Goal: Find specific page/section: Find specific page/section

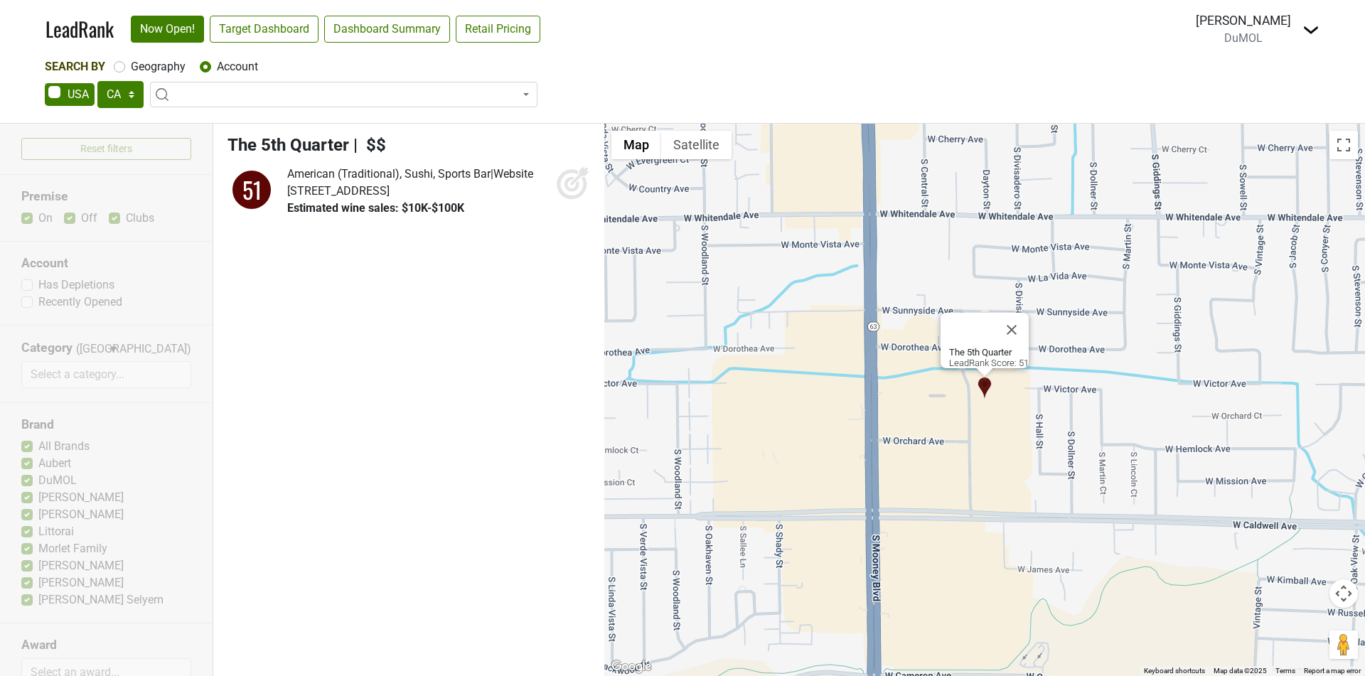
select select "CA"
select select
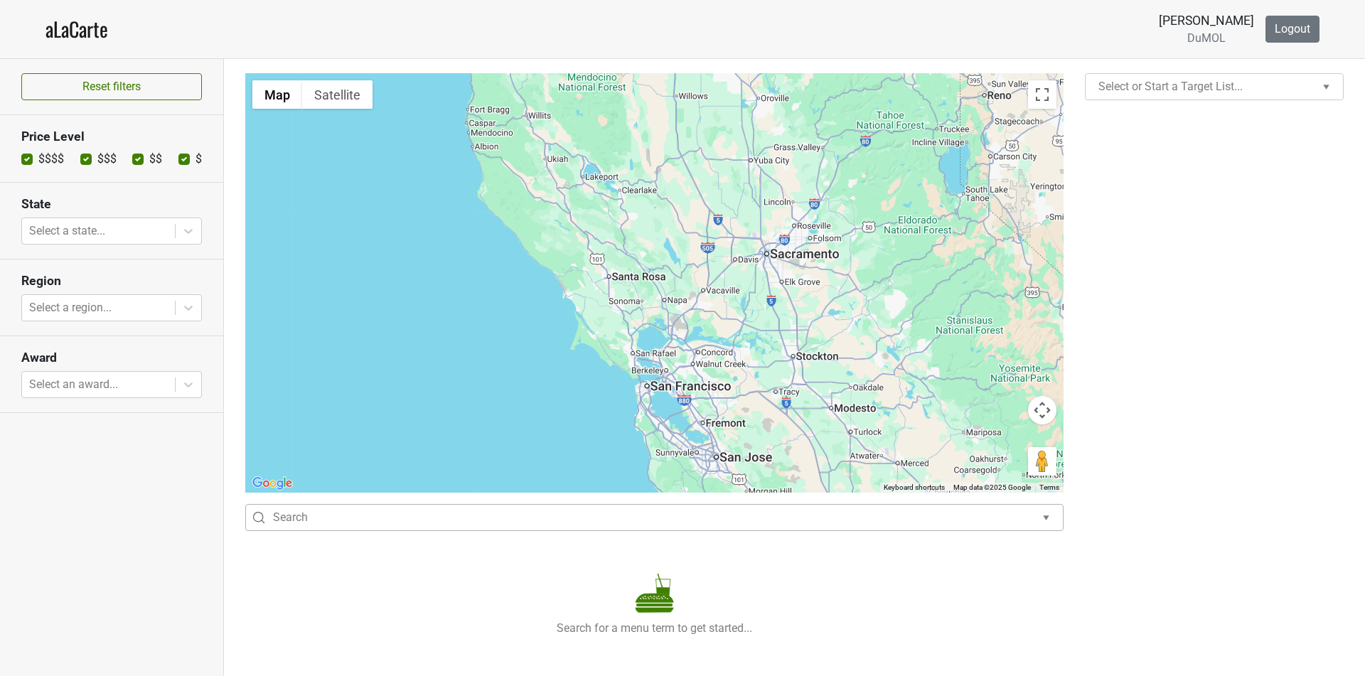
click at [619, 525] on div at bounding box center [650, 518] width 755 height 20
type input "pineapple"
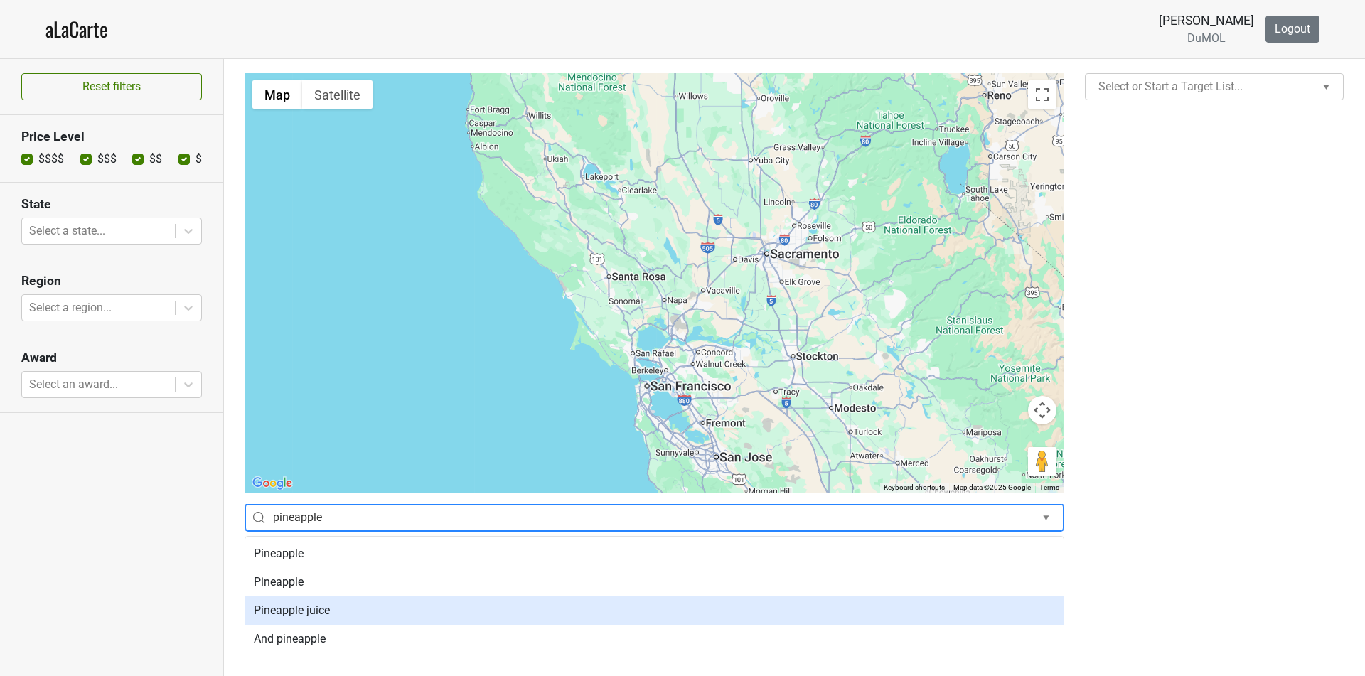
click at [577, 617] on div "Pineapple juice" at bounding box center [654, 611] width 818 height 28
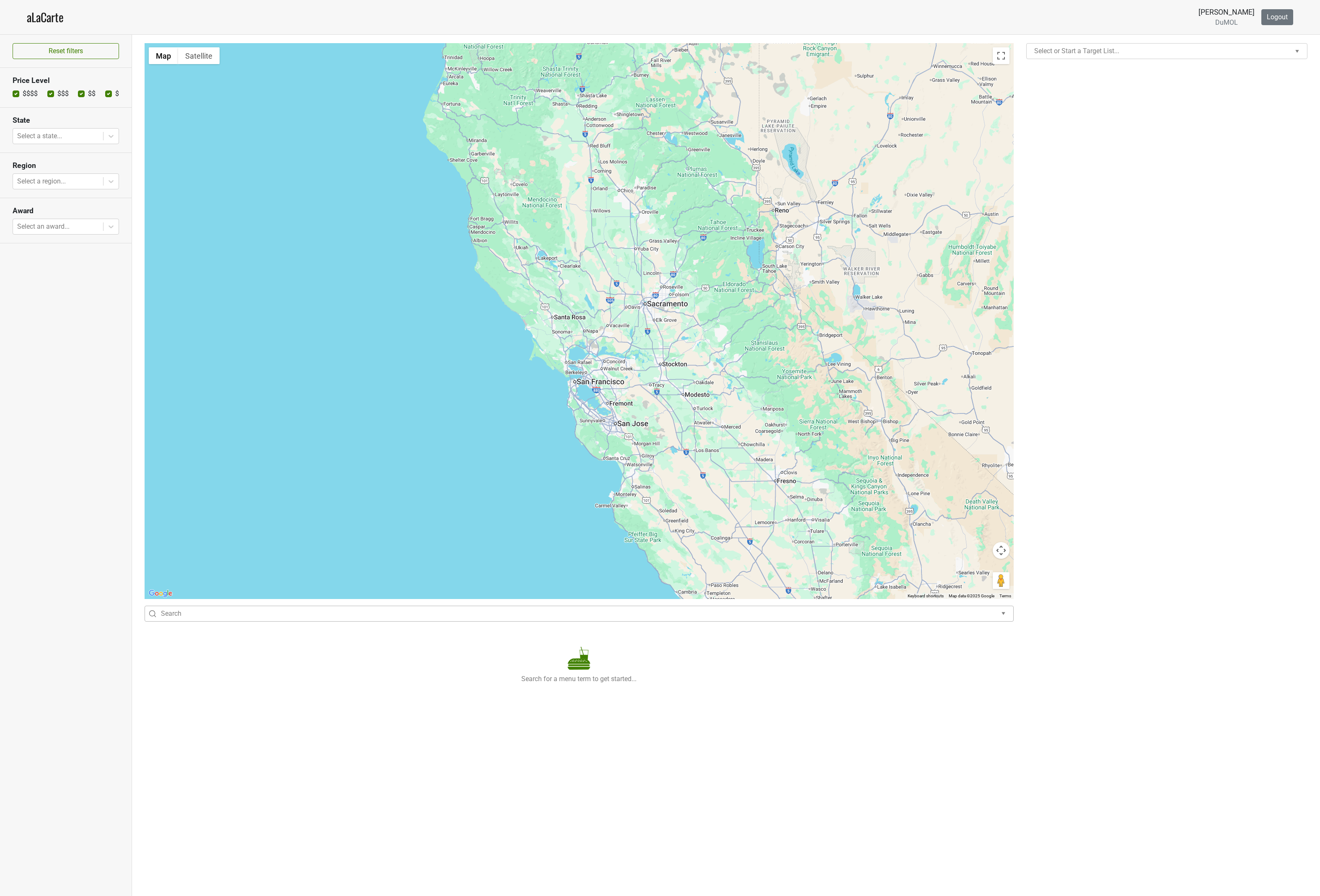
click at [729, 619] on div at bounding box center [576, 614] width 831 height 12
type input "apple"
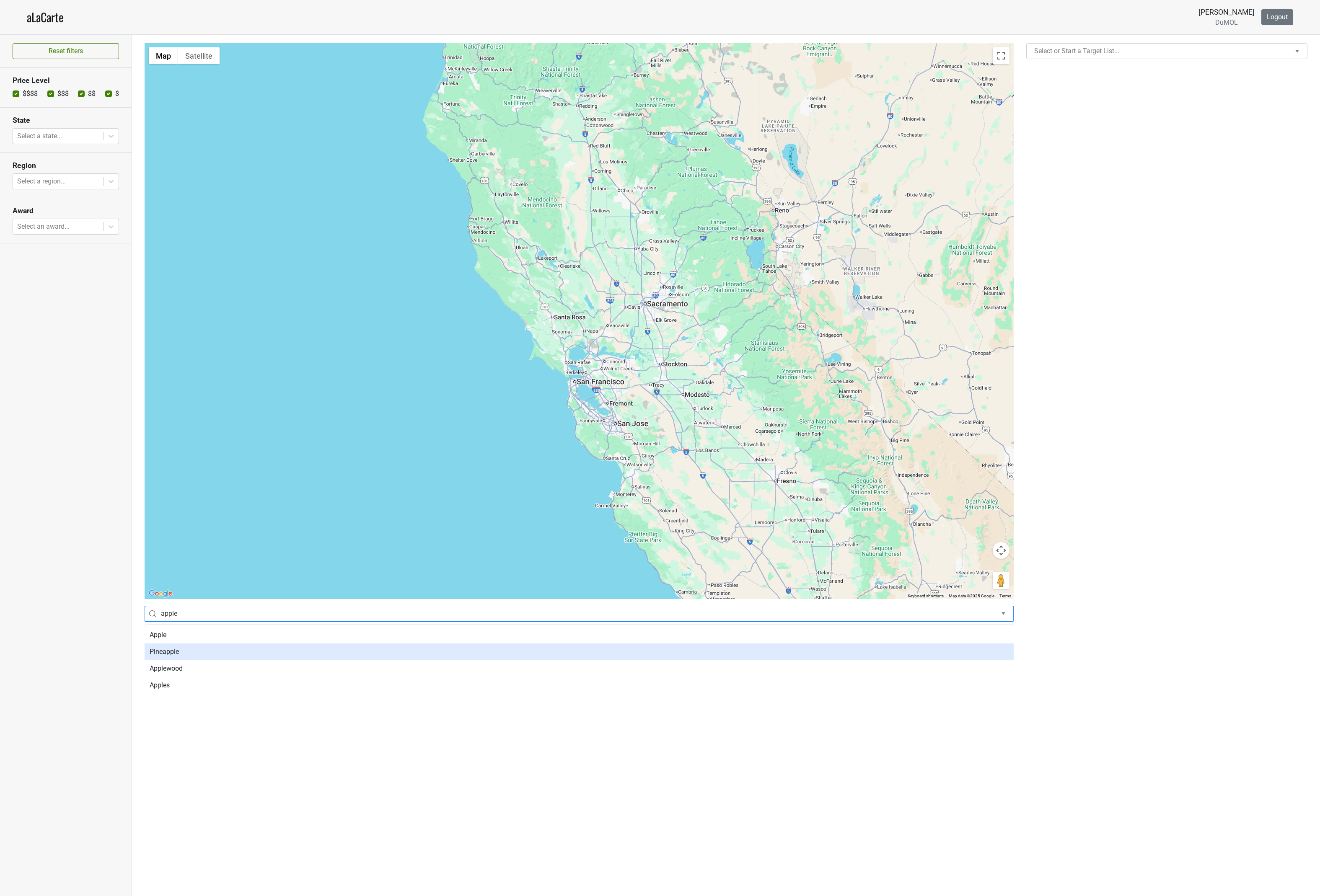
click at [679, 654] on div "Pineapple" at bounding box center [579, 652] width 869 height 16
